Goal: Transaction & Acquisition: Purchase product/service

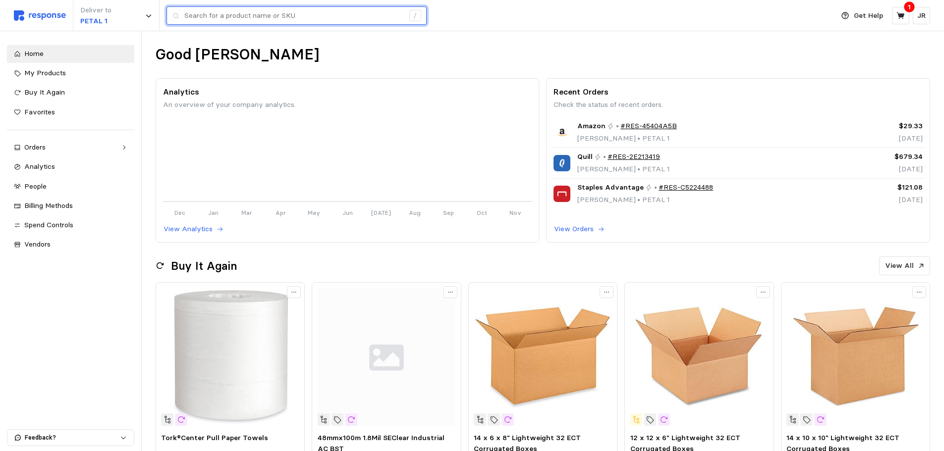
click at [263, 21] on input "text" at bounding box center [294, 16] width 220 height 18
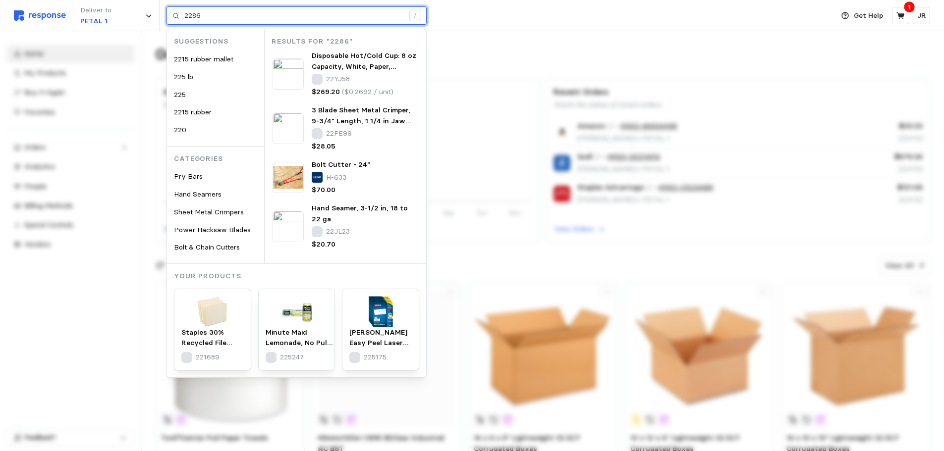
type input "2286"
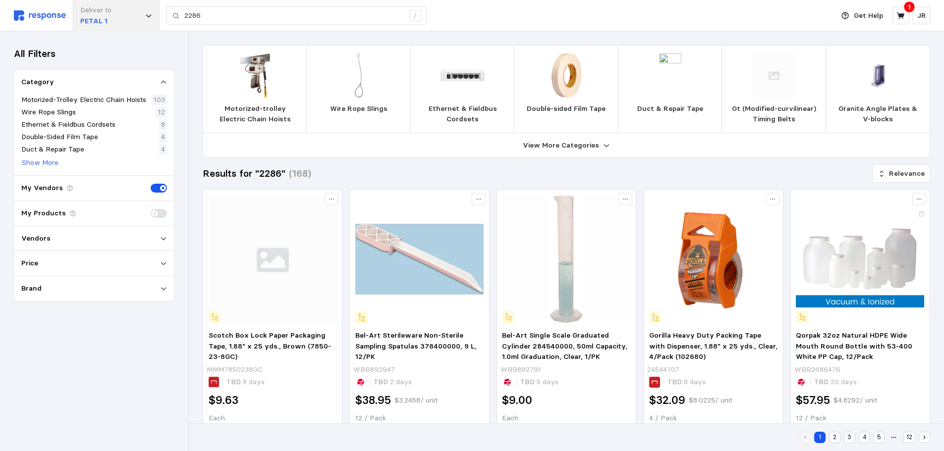
click at [147, 16] on icon at bounding box center [148, 15] width 7 height 7
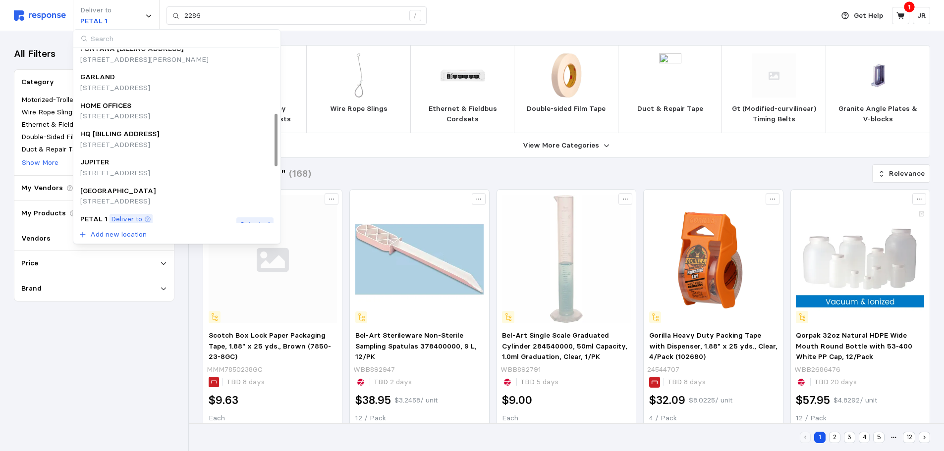
scroll to position [210, 0]
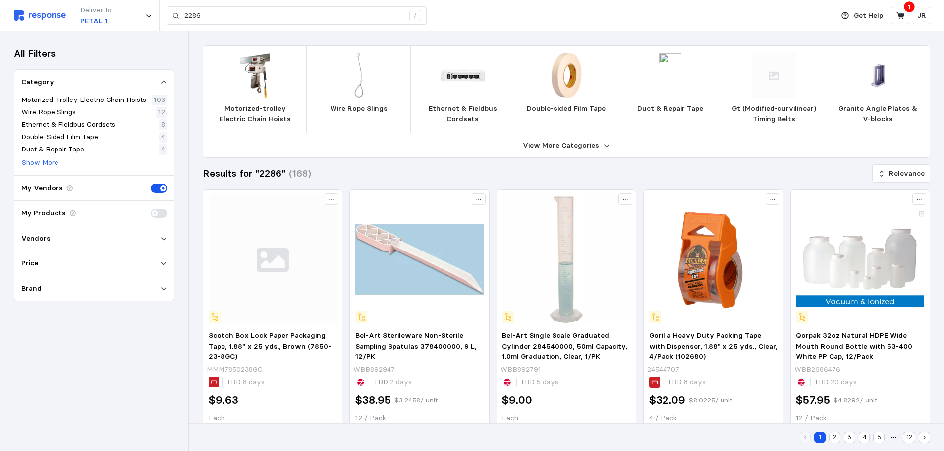
click at [143, 337] on div "All Filters Category Motorized-Trolley Electric Chain Hoists 103 Wire Rope Slin…" at bounding box center [94, 241] width 188 height 420
click at [898, 21] on button at bounding box center [900, 15] width 17 height 17
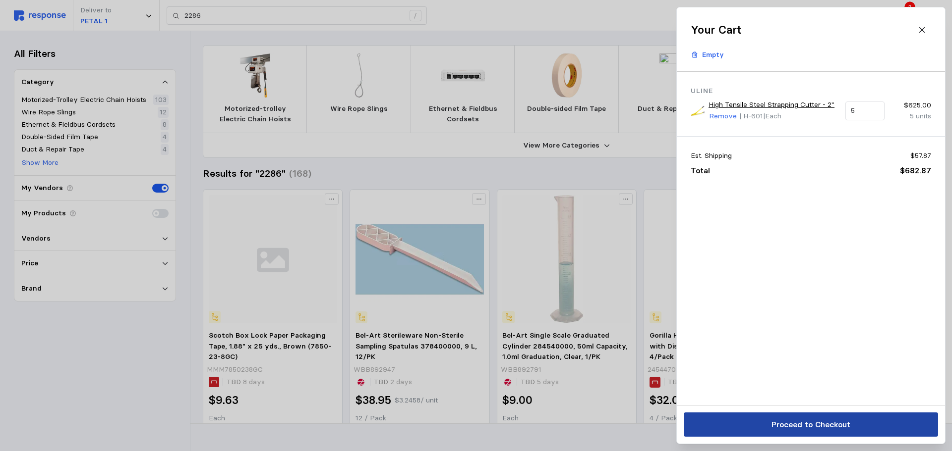
click at [781, 429] on p "Proceed to Checkout" at bounding box center [810, 425] width 79 height 12
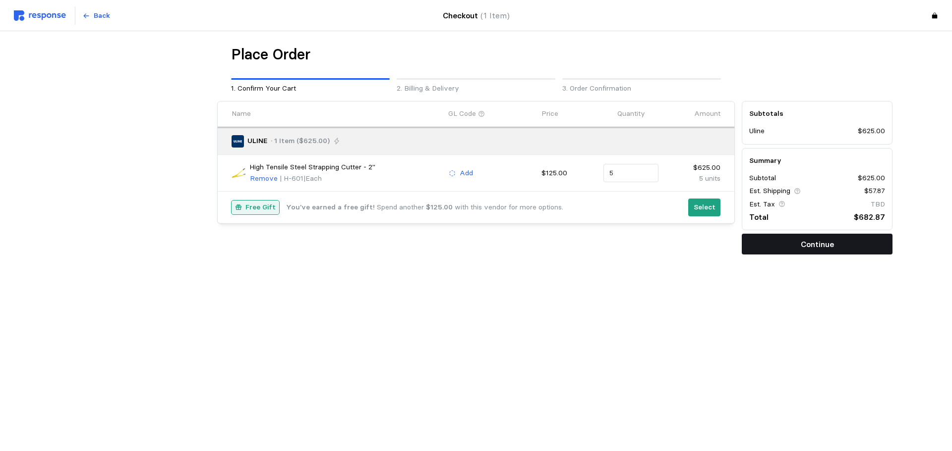
click at [790, 240] on button "Continue" at bounding box center [816, 244] width 151 height 21
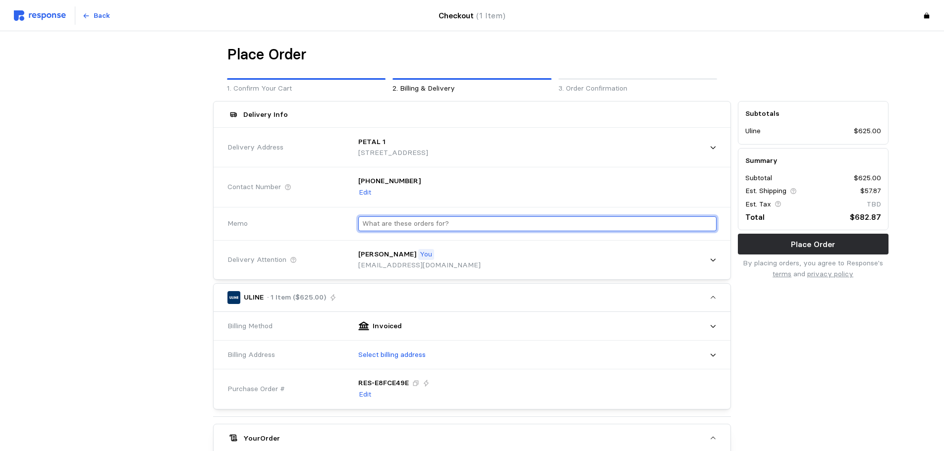
click at [466, 224] on input "text" at bounding box center [537, 224] width 350 height 14
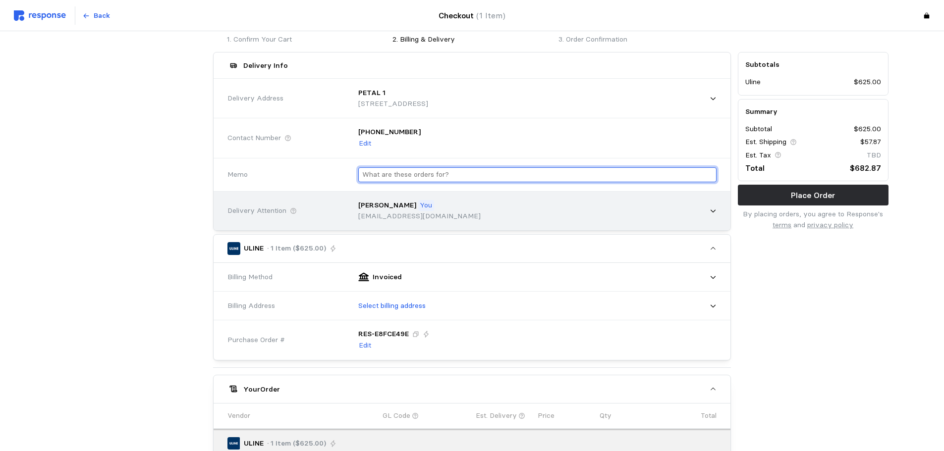
scroll to position [50, 0]
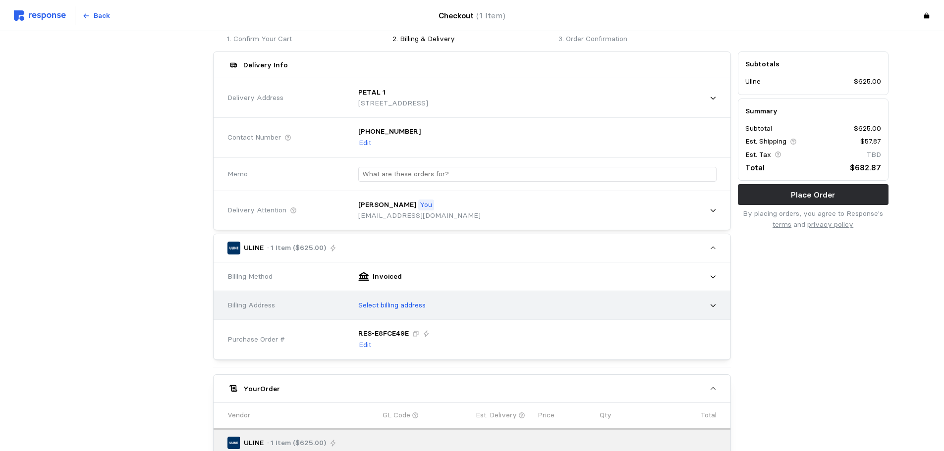
click at [708, 305] on div "Select billing address" at bounding box center [533, 305] width 365 height 25
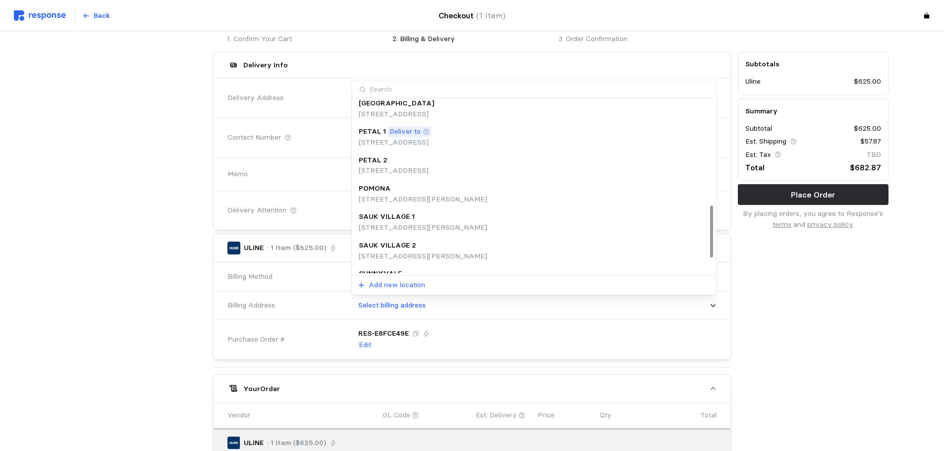
scroll to position [346, 0]
click at [421, 141] on p "[STREET_ADDRESS]" at bounding box center [395, 143] width 72 height 11
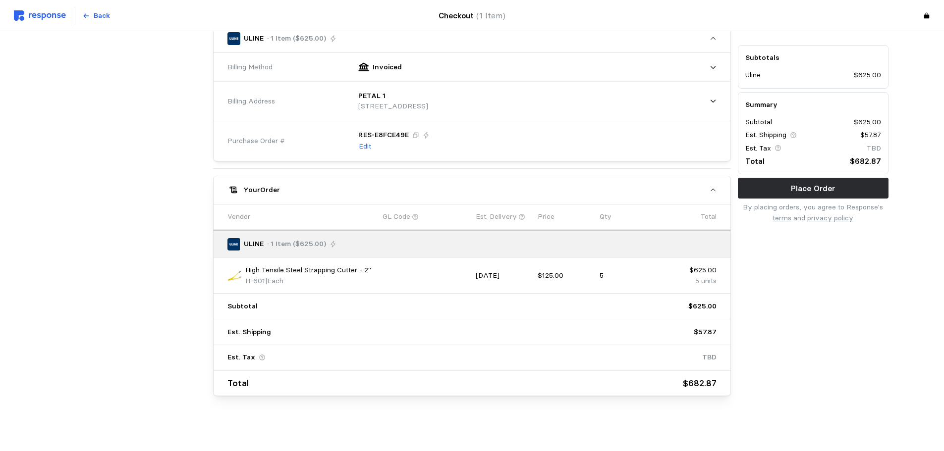
scroll to position [260, 0]
click at [790, 192] on button "Place Order" at bounding box center [813, 188] width 151 height 21
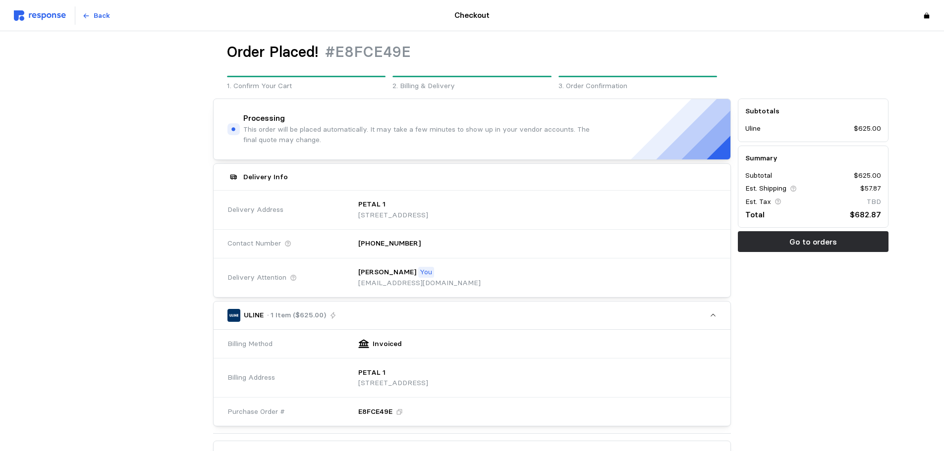
scroll to position [0, 0]
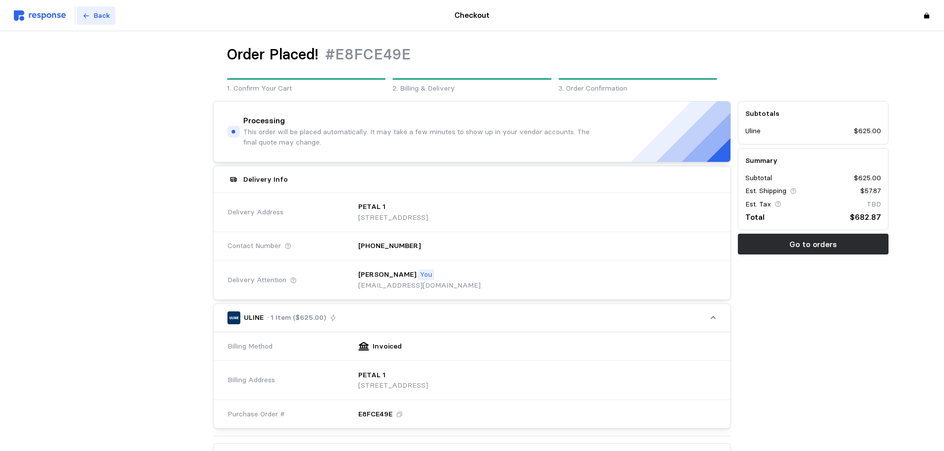
click at [98, 21] on p "Back" at bounding box center [102, 15] width 16 height 11
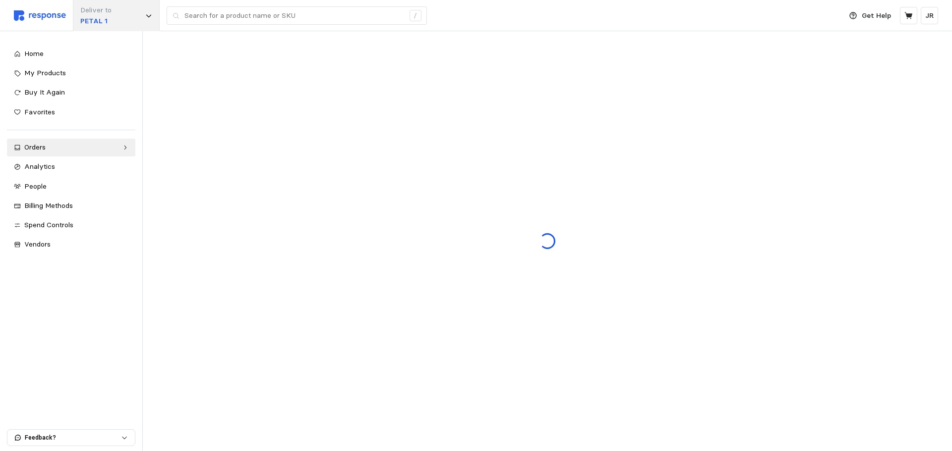
click at [152, 15] on icon at bounding box center [148, 15] width 7 height 7
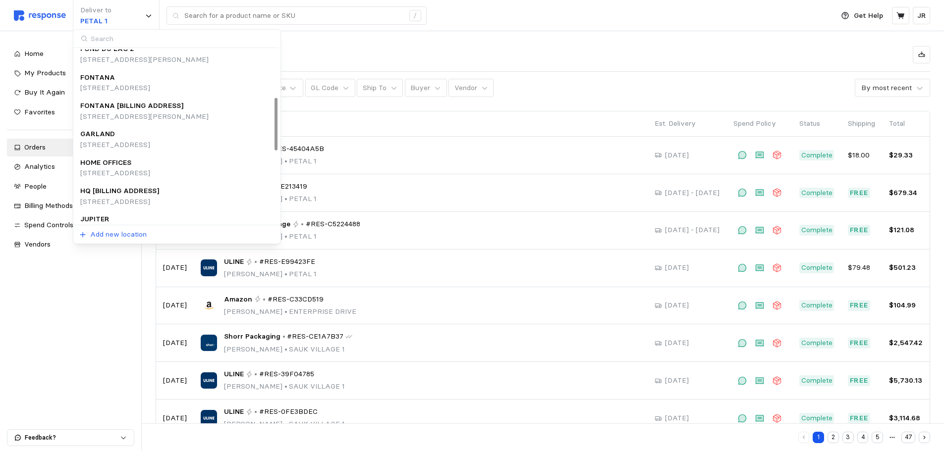
scroll to position [198, 0]
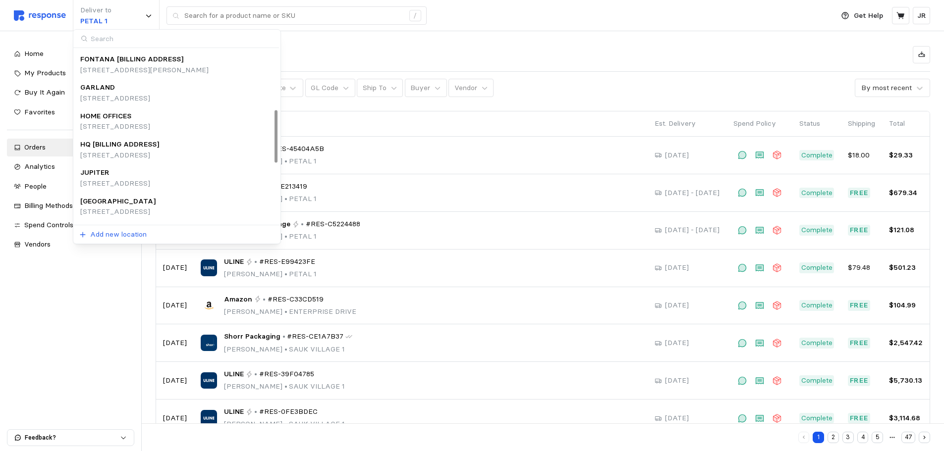
click at [97, 171] on p "JUPITER" at bounding box center [94, 173] width 29 height 11
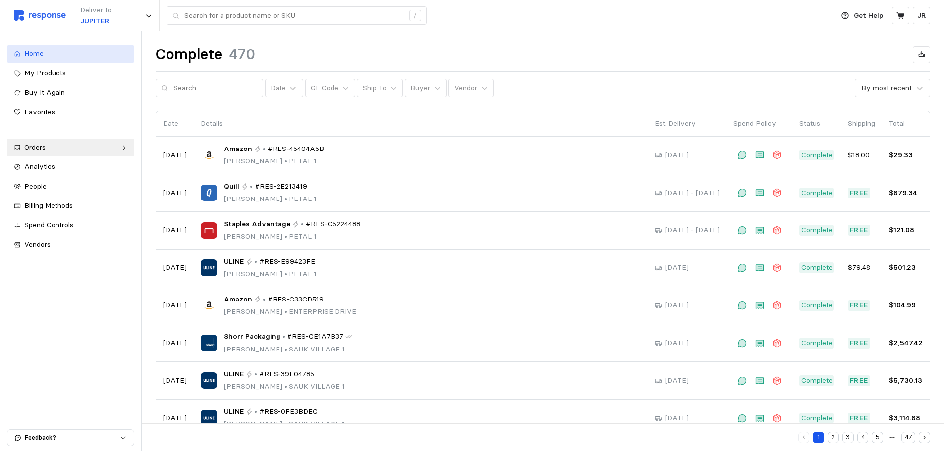
click at [65, 57] on div "Home" at bounding box center [75, 54] width 103 height 11
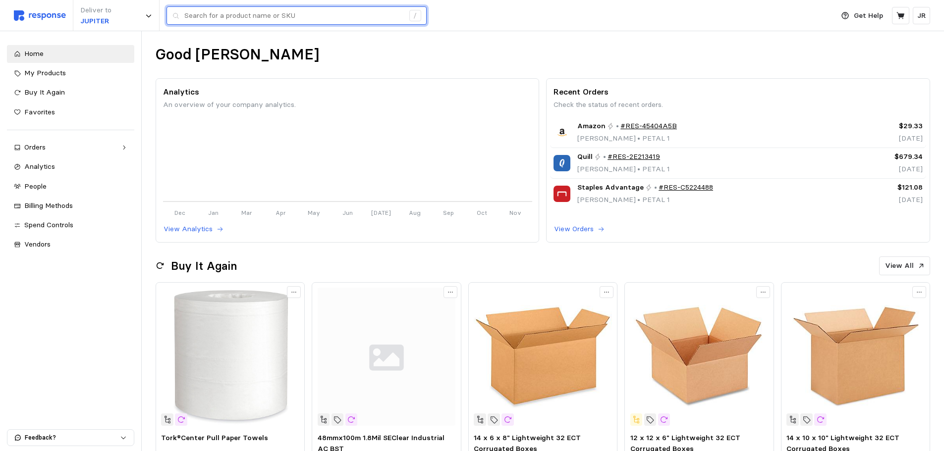
click at [342, 16] on input "text" at bounding box center [294, 16] width 220 height 18
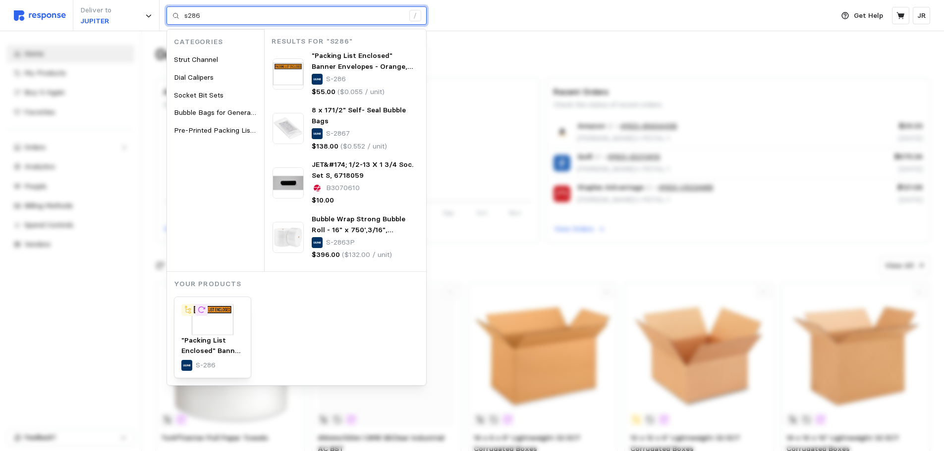
type input "s286"
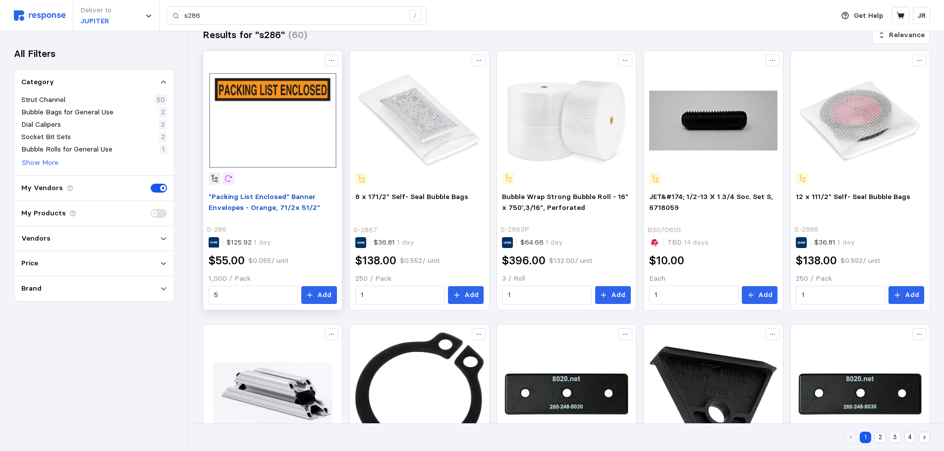
scroll to position [149, 0]
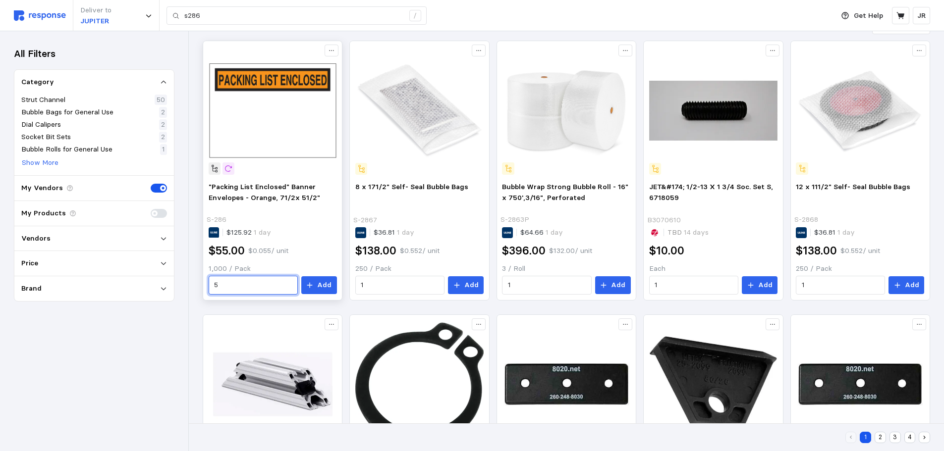
click at [231, 284] on input "5" at bounding box center [253, 286] width 78 height 18
type input "6"
click at [316, 284] on button "Add" at bounding box center [319, 286] width 36 height 18
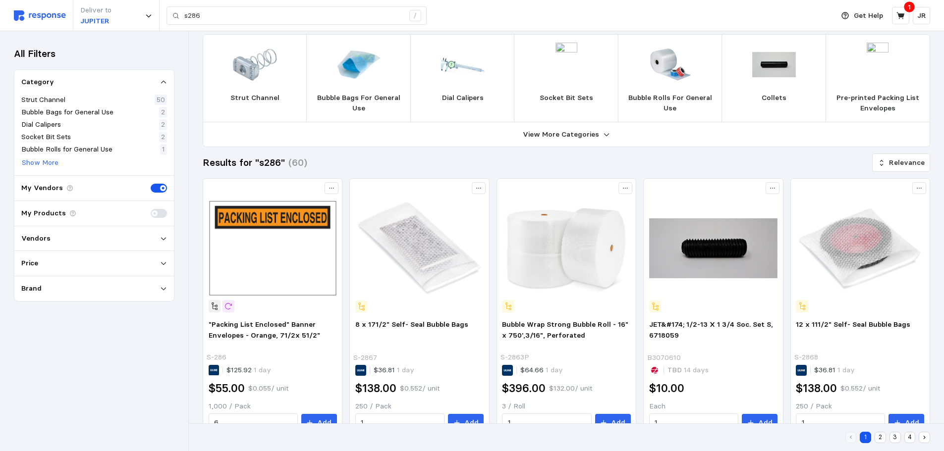
scroll to position [0, 0]
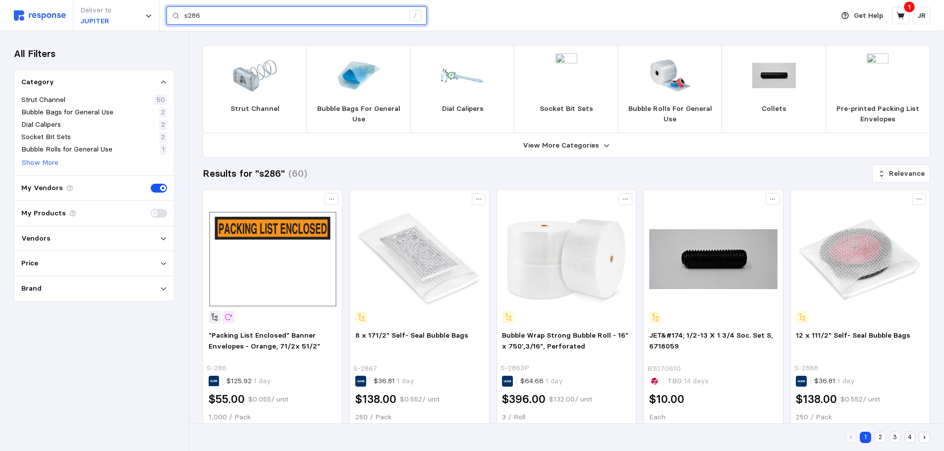
click at [213, 14] on input "s286" at bounding box center [294, 16] width 220 height 18
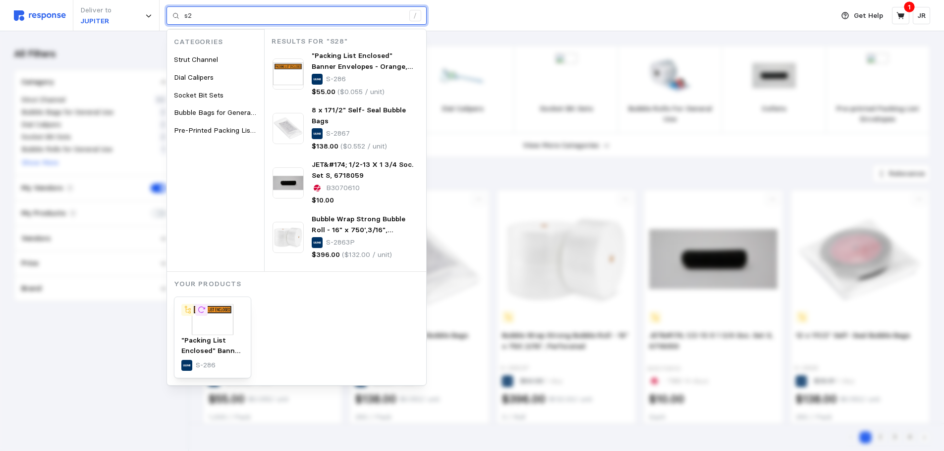
type input "s"
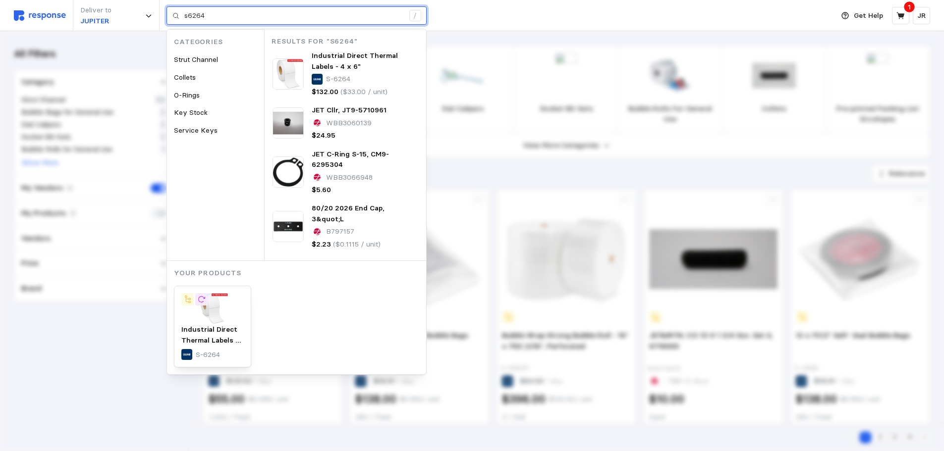
type input "s6264"
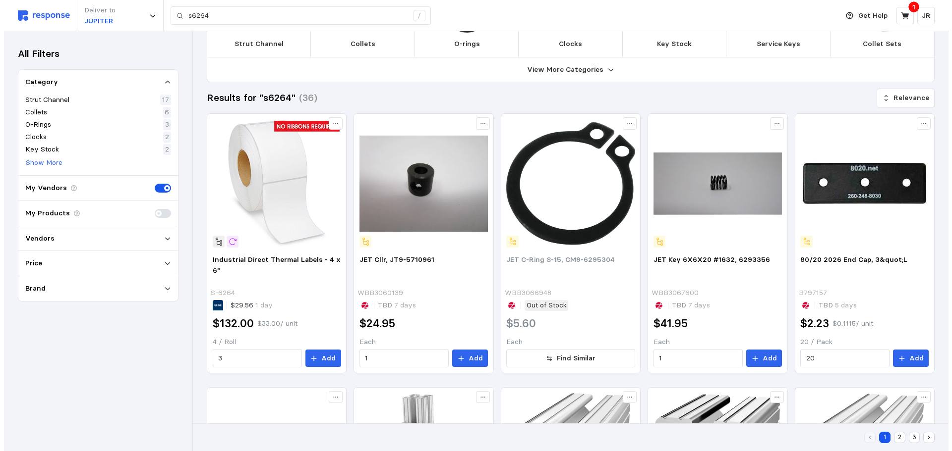
scroll to position [99, 0]
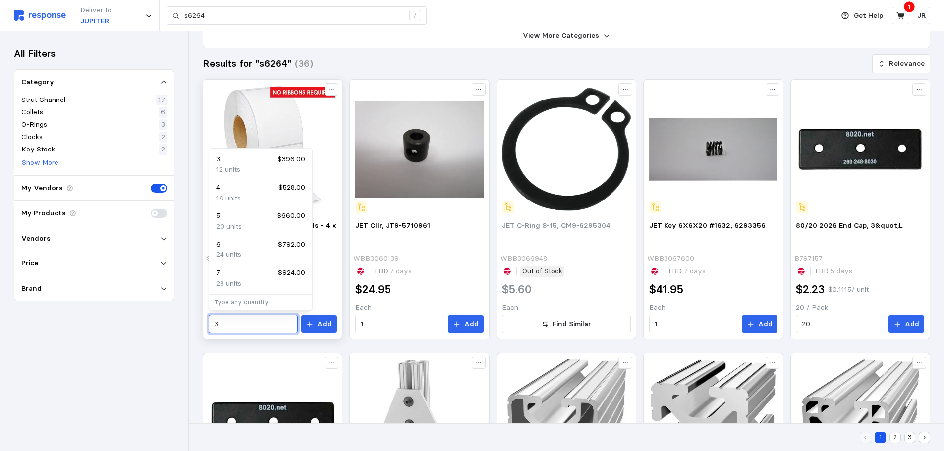
click at [231, 327] on input "3" at bounding box center [253, 325] width 78 height 18
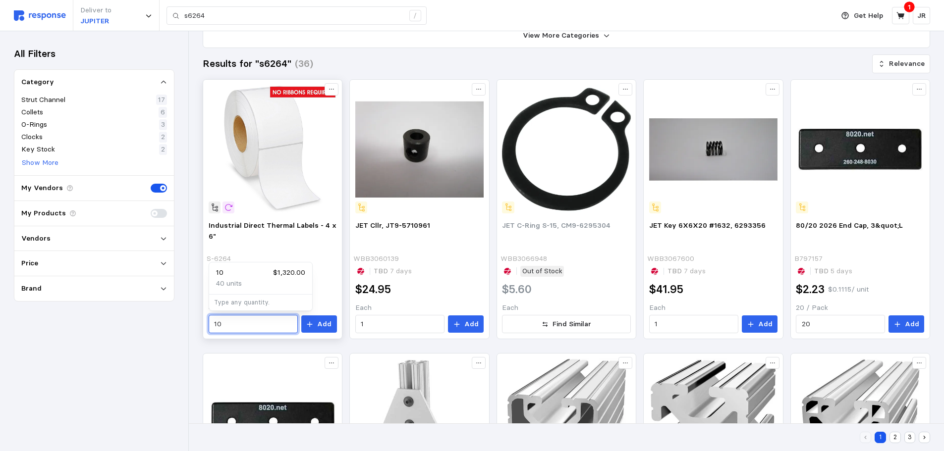
click at [240, 322] on input "10" at bounding box center [253, 325] width 78 height 18
type input "1"
type input "6"
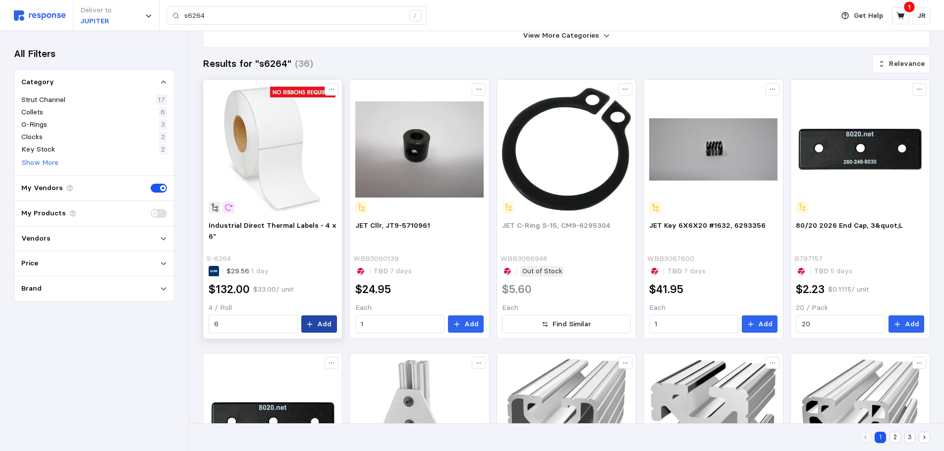
click at [319, 320] on p "Add" at bounding box center [324, 324] width 14 height 11
click at [899, 22] on button at bounding box center [900, 15] width 17 height 17
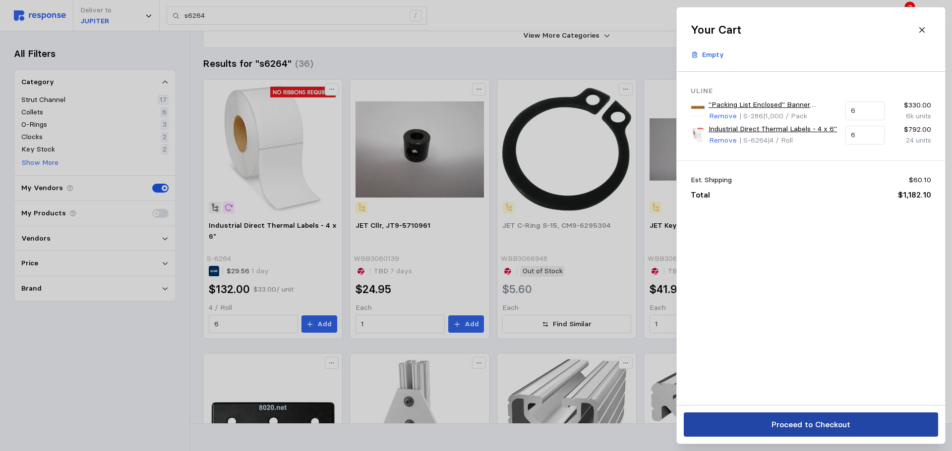
click at [742, 425] on button "Proceed to Checkout" at bounding box center [810, 425] width 254 height 24
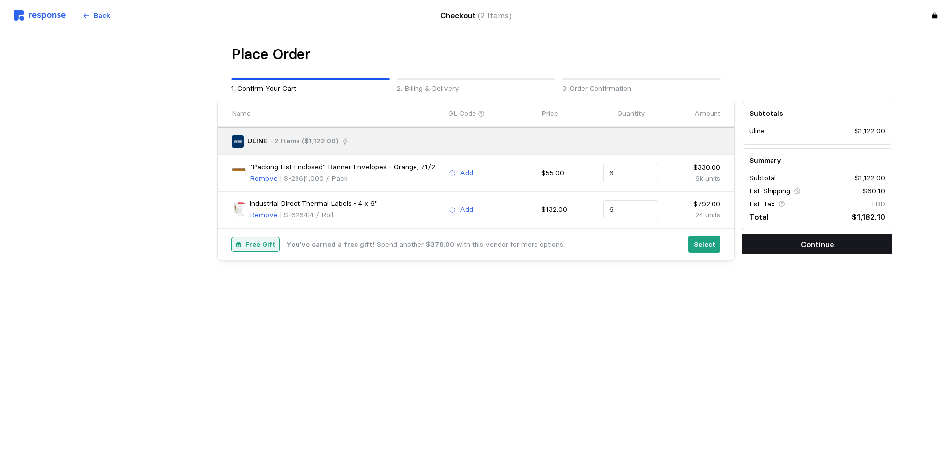
click at [788, 247] on button "Continue" at bounding box center [816, 244] width 151 height 21
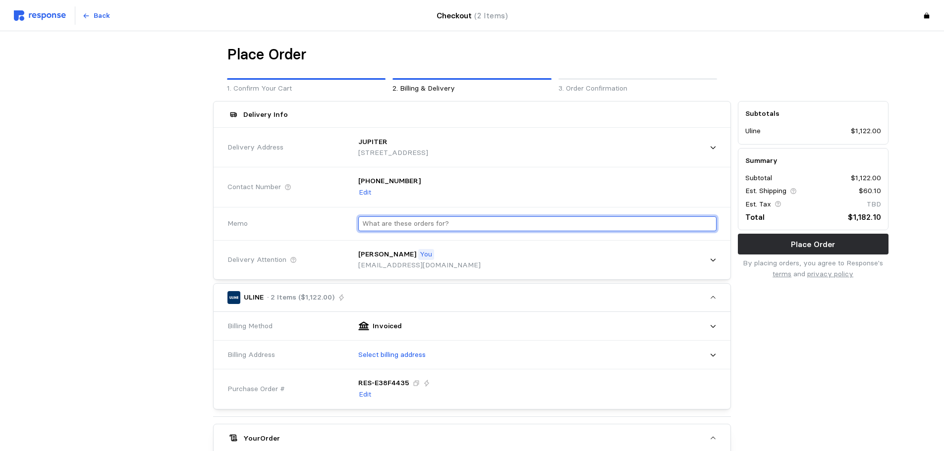
click at [405, 222] on input "text" at bounding box center [537, 224] width 350 height 14
type input "S"
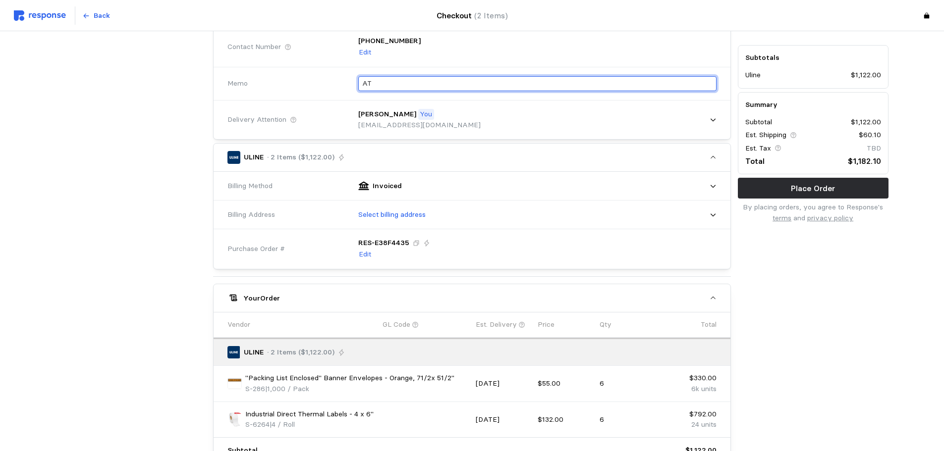
scroll to position [149, 0]
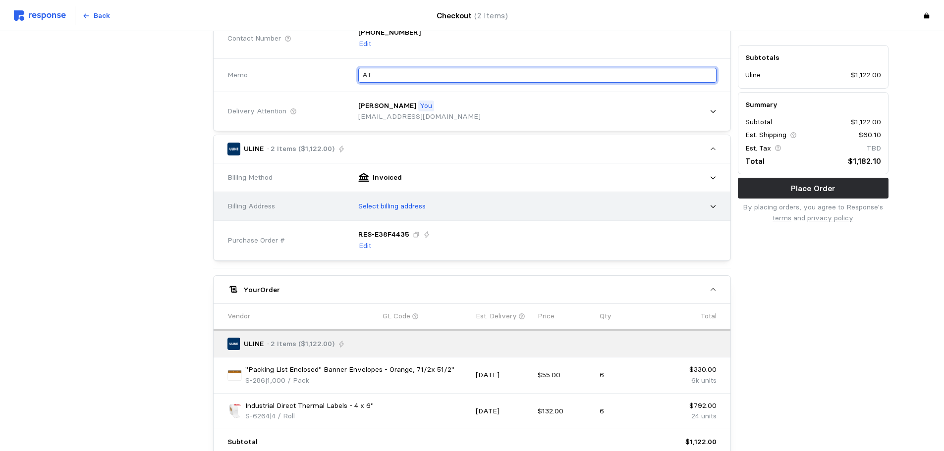
type input "AT"
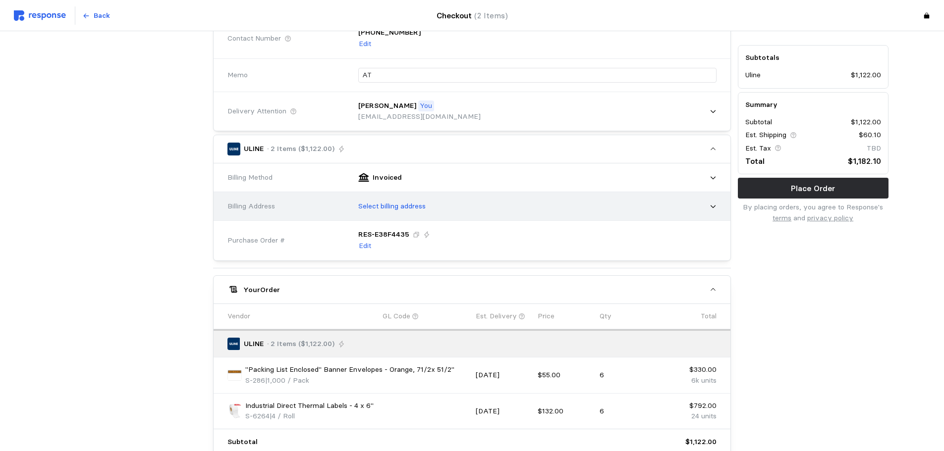
click at [711, 207] on icon at bounding box center [713, 206] width 7 height 7
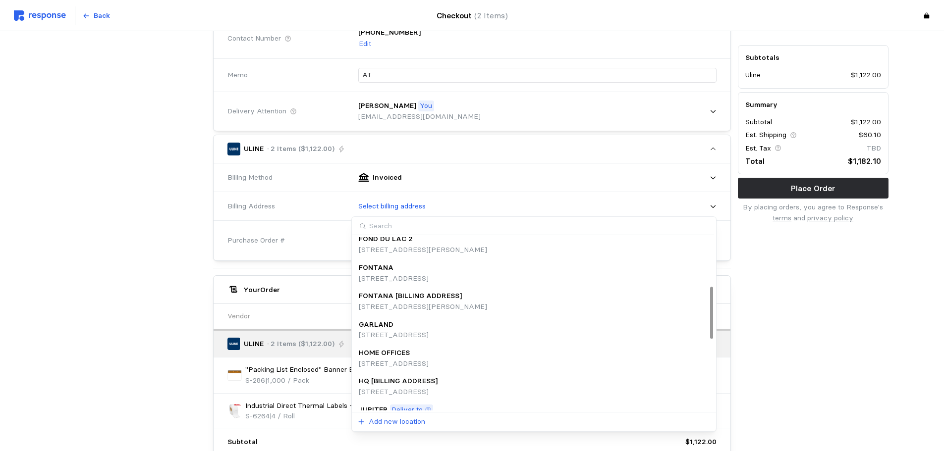
scroll to position [198, 0]
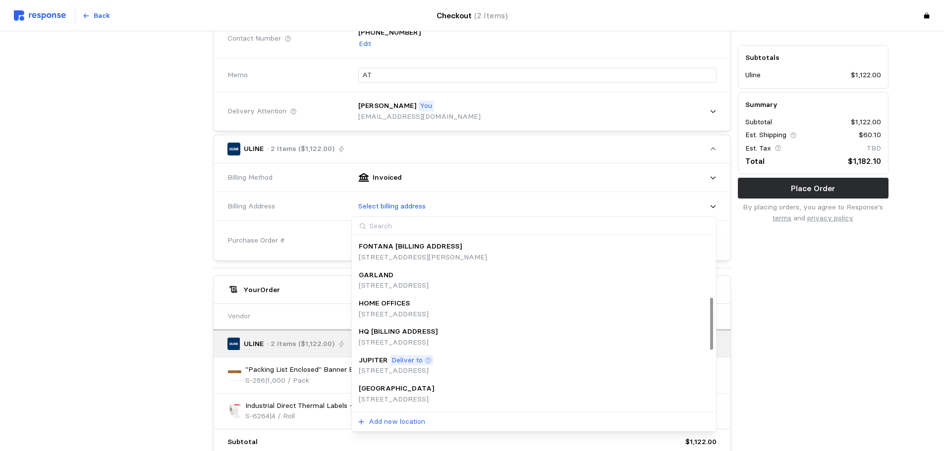
click at [422, 316] on p "[STREET_ADDRESS]" at bounding box center [394, 314] width 70 height 11
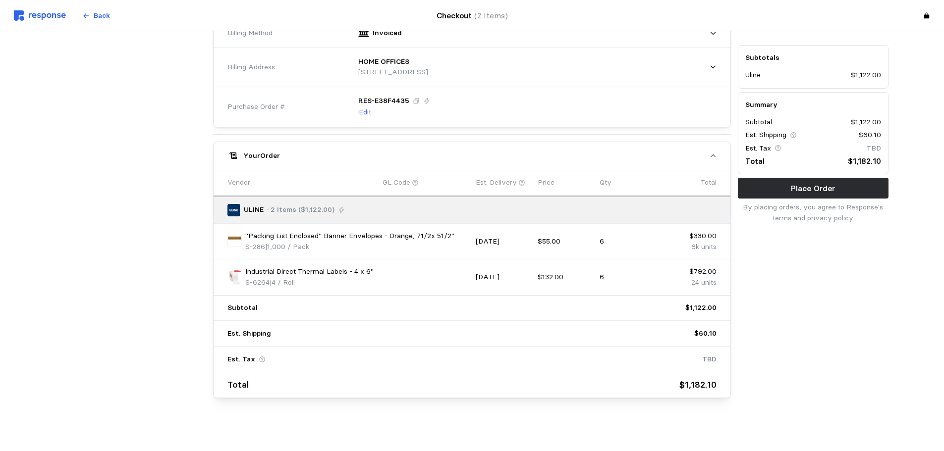
scroll to position [296, 0]
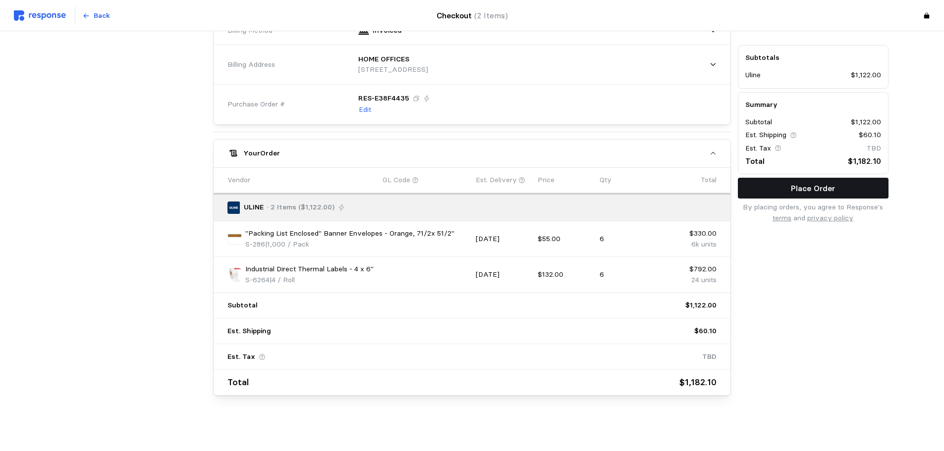
click at [748, 184] on button "Place Order" at bounding box center [813, 188] width 151 height 21
